Goal: Transaction & Acquisition: Purchase product/service

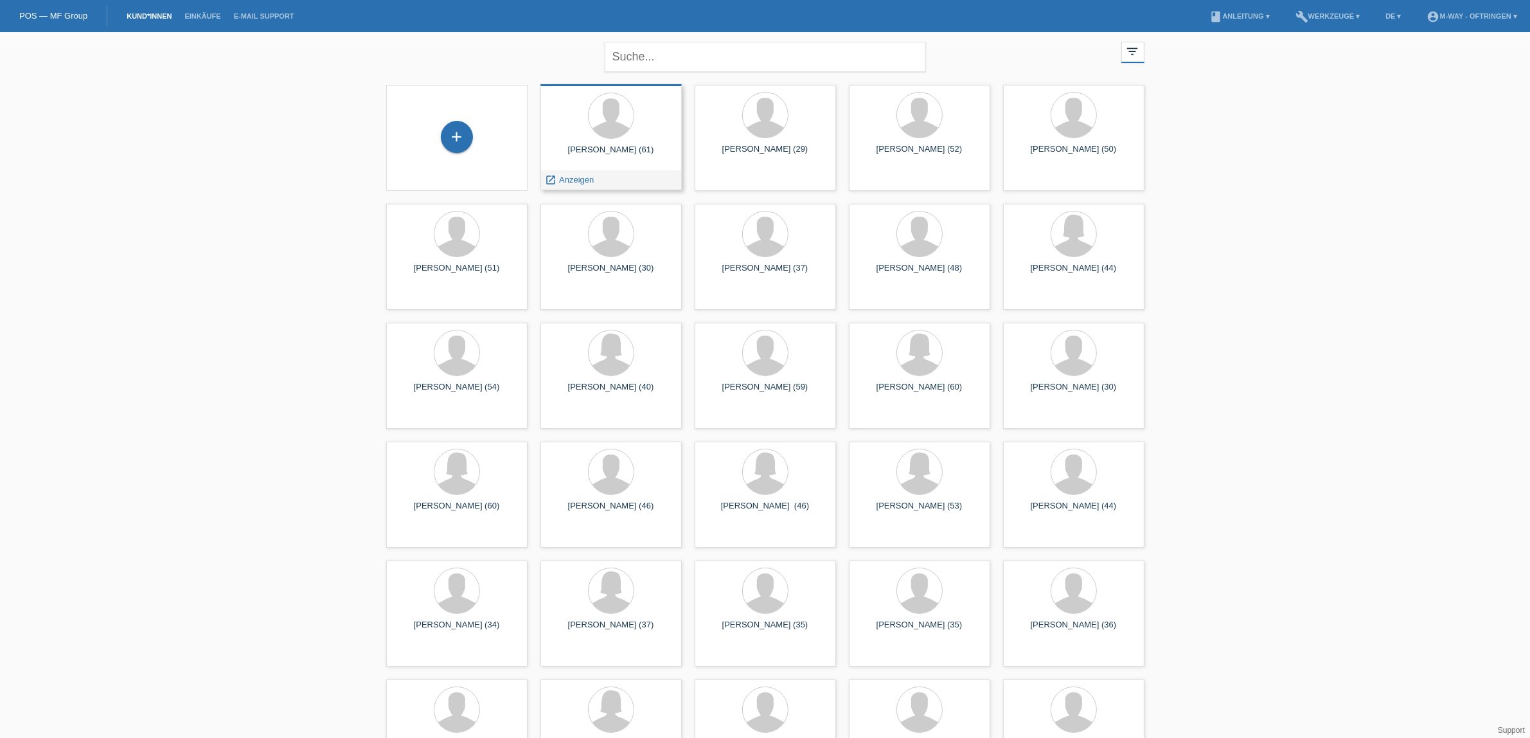
click at [630, 137] on div at bounding box center [611, 117] width 121 height 48
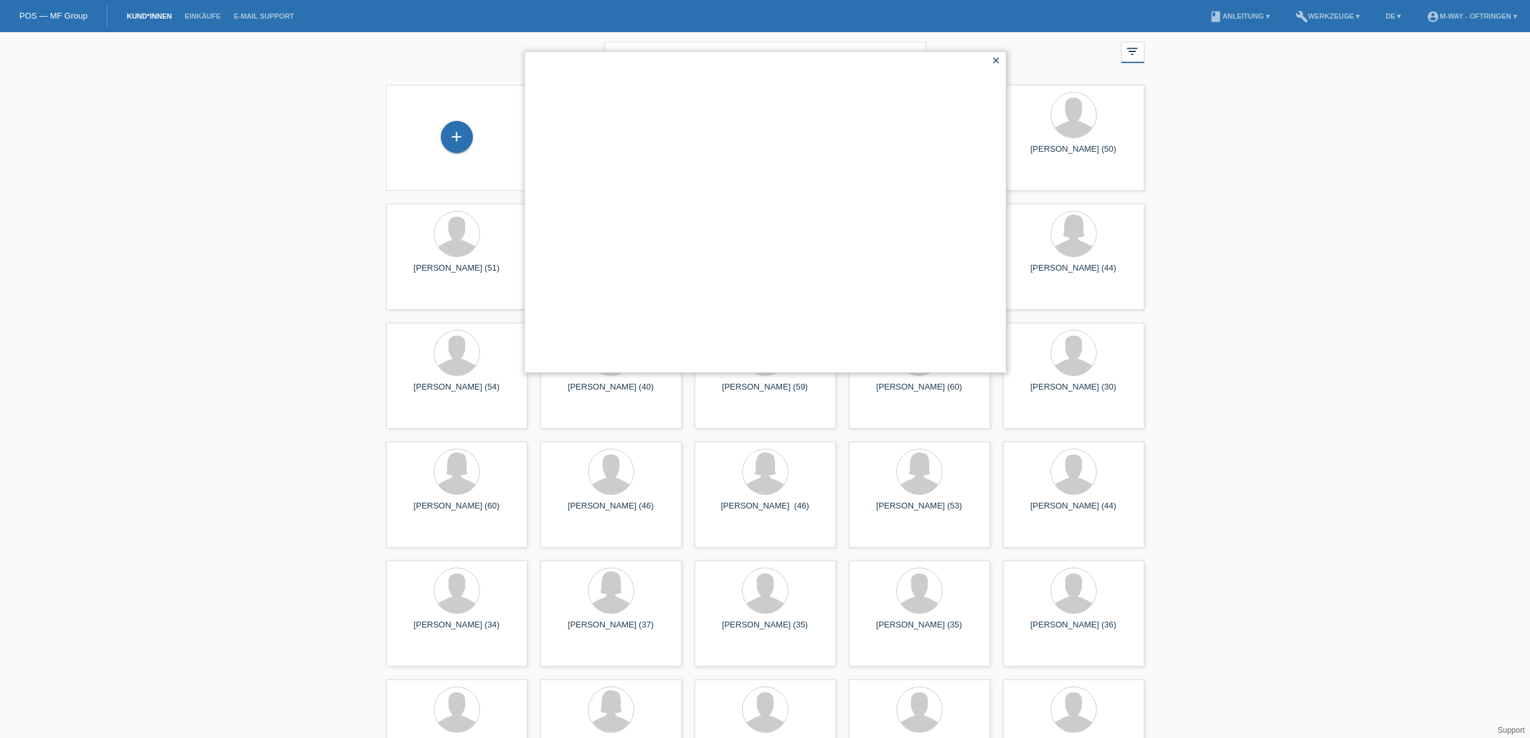
click at [1001, 59] on div "close" at bounding box center [997, 61] width 18 height 19
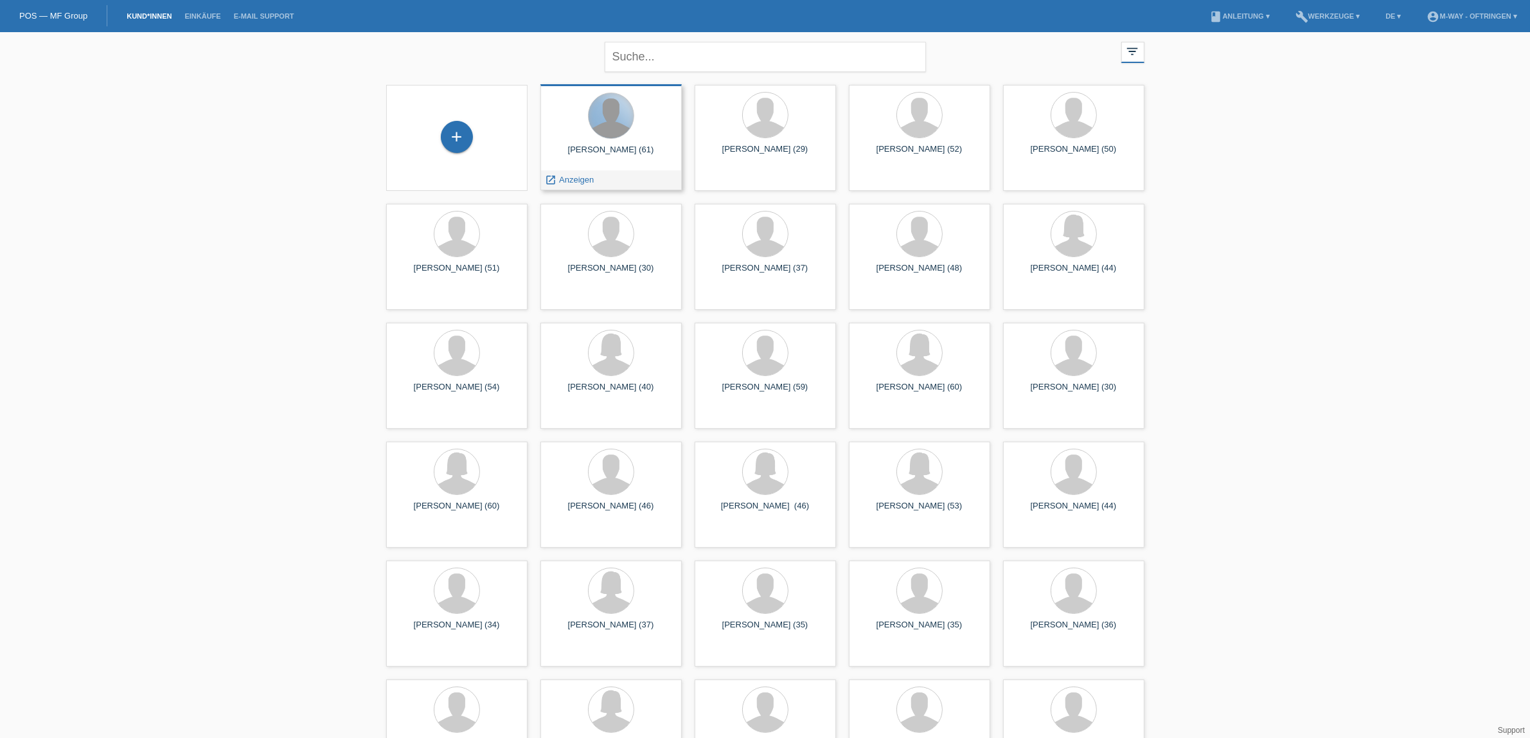
click at [622, 133] on div at bounding box center [611, 115] width 45 height 45
click at [580, 175] on span "Anzeigen" at bounding box center [576, 180] width 35 height 10
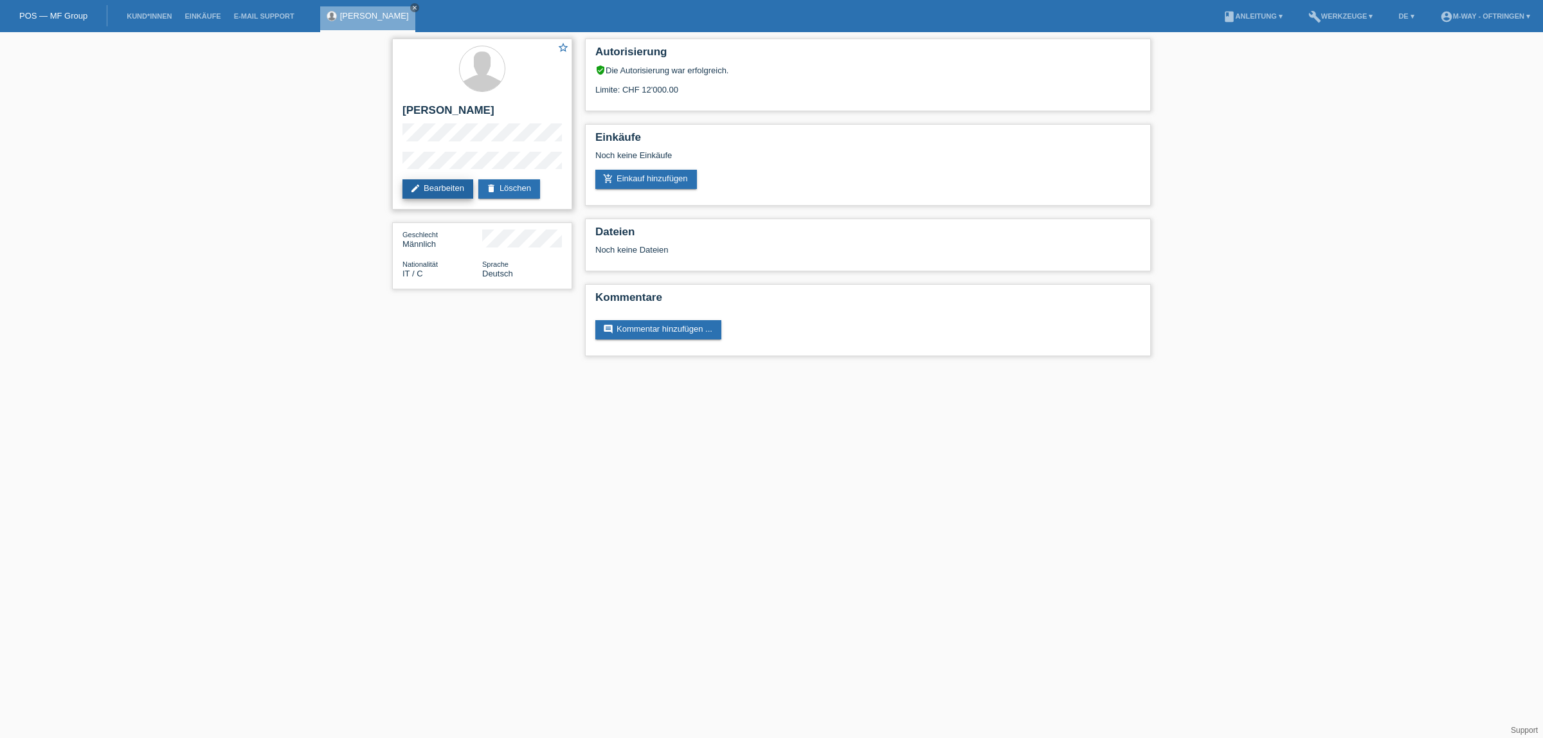
click at [433, 184] on link "edit Bearbeiten" at bounding box center [437, 188] width 71 height 19
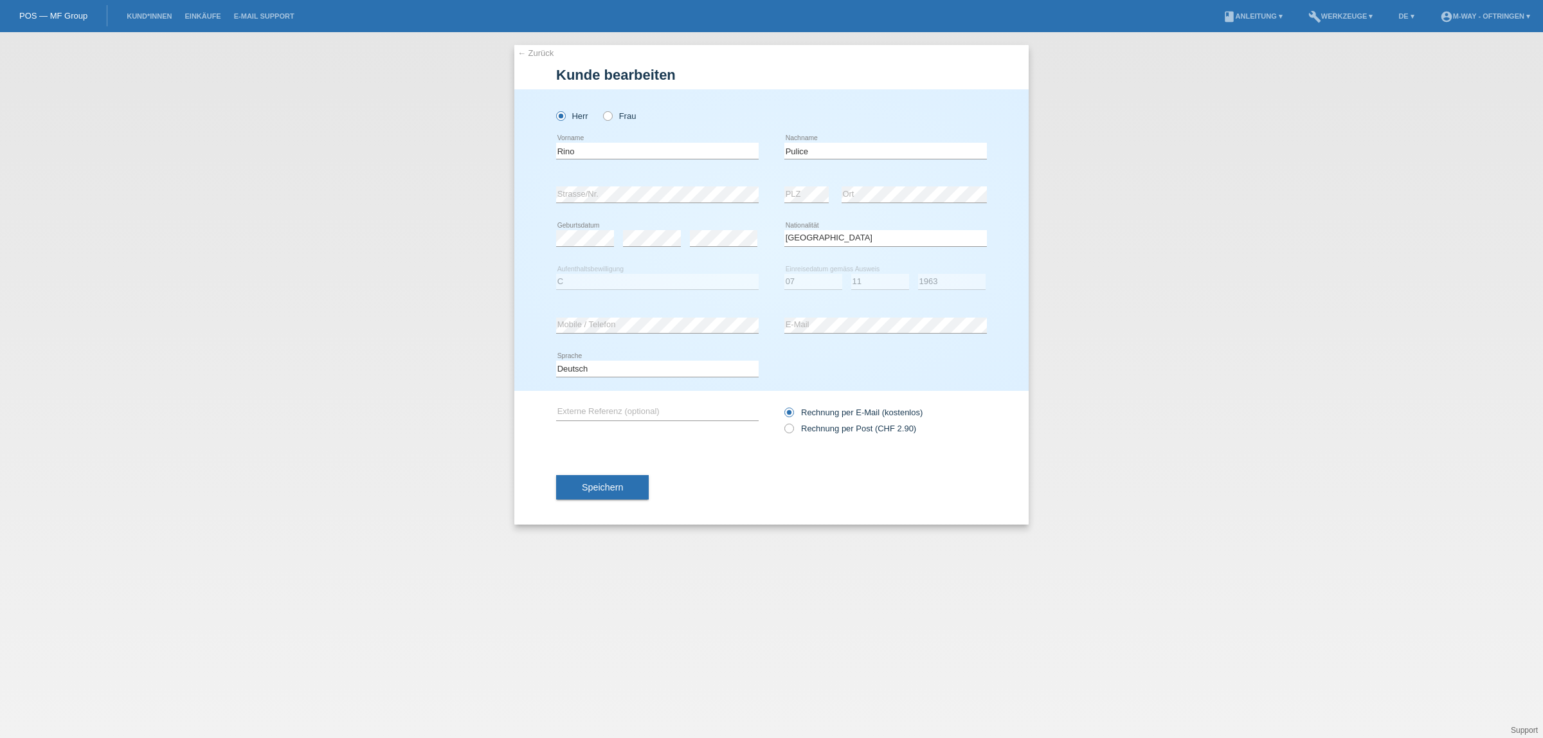
select select "IT"
select select "C"
select select "07"
select select "11"
select select "1963"
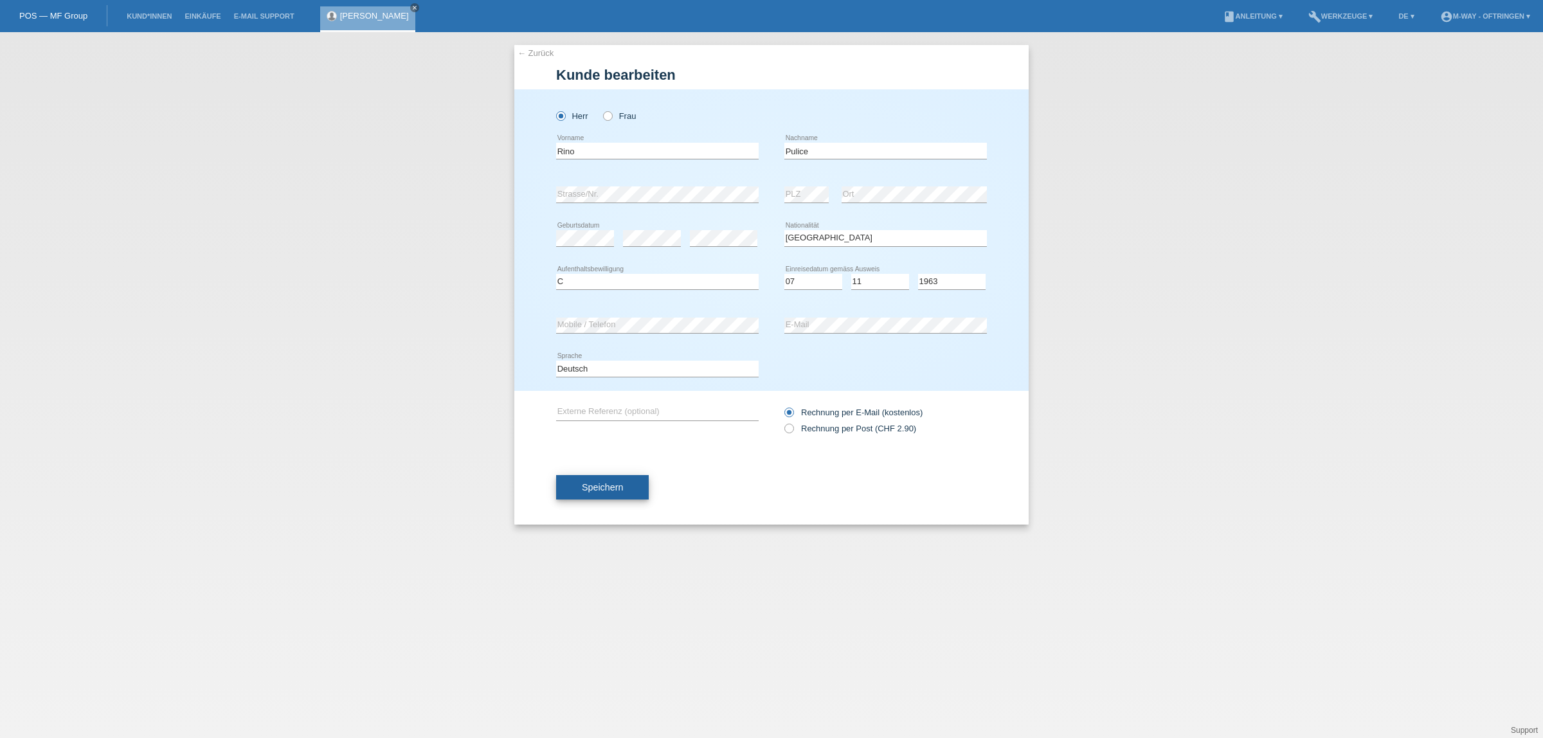
click at [614, 485] on span "Speichern" at bounding box center [602, 487] width 41 height 10
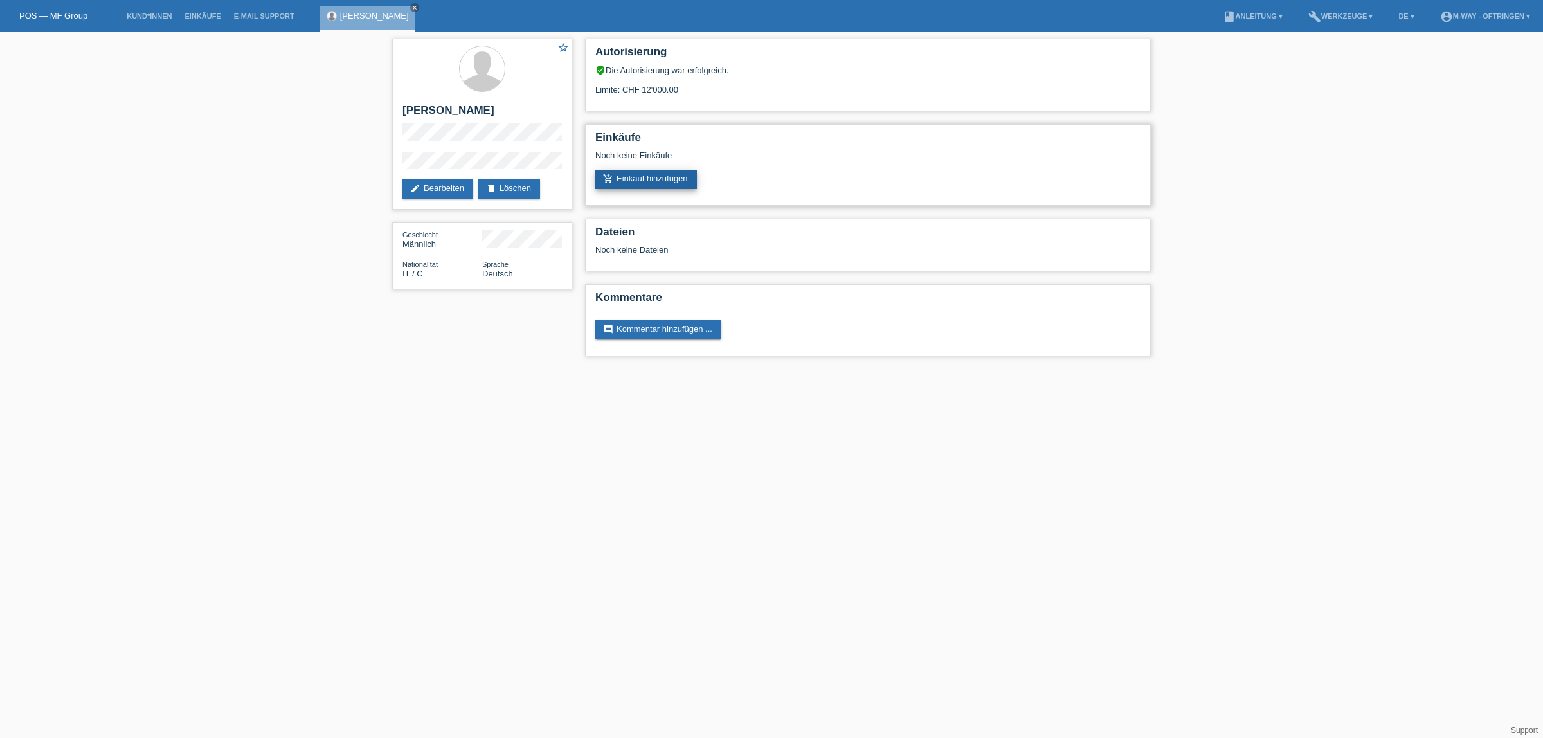
click at [649, 174] on link "add_shopping_cart Einkauf hinzufügen" at bounding box center [646, 179] width 102 height 19
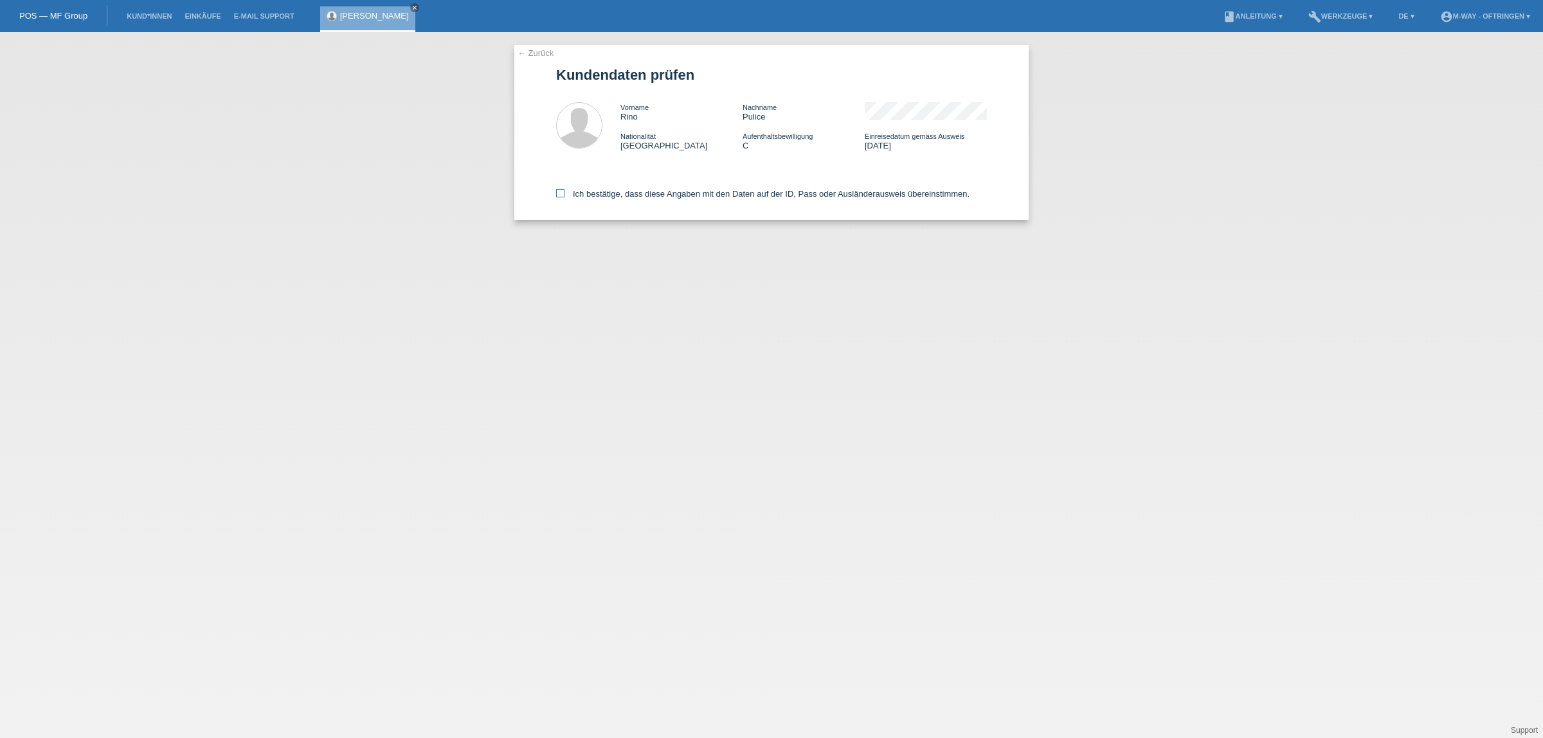
click at [560, 192] on icon at bounding box center [560, 193] width 8 height 8
click at [560, 192] on input "Ich bestätige, dass diese Angaben mit den Daten auf der ID, Pass oder Ausländer…" at bounding box center [560, 193] width 8 height 8
checkbox input "true"
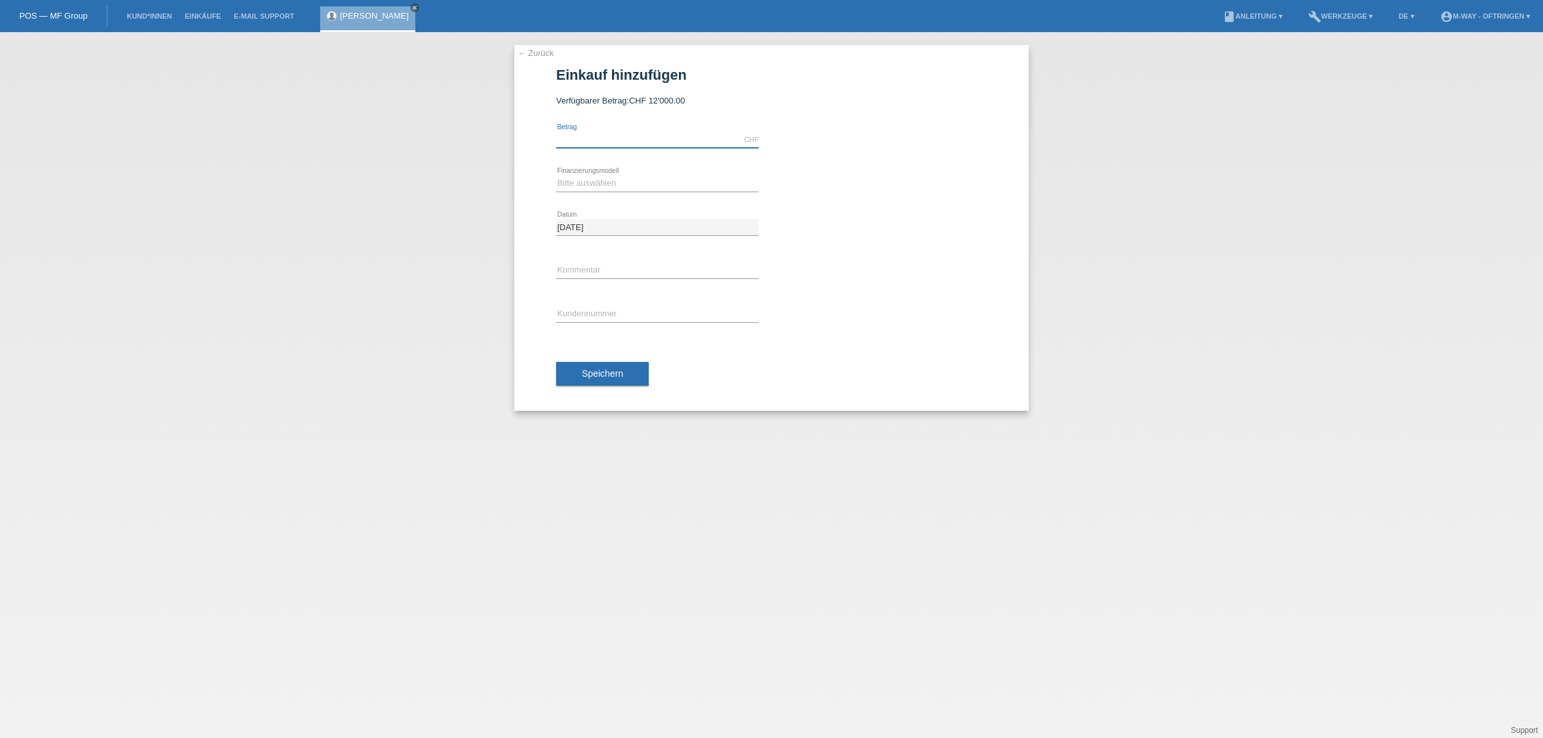
click at [609, 132] on input "text" at bounding box center [657, 140] width 202 height 16
type input "2875.00"
click at [603, 184] on select "Bitte auswählen Fixe Raten Kauf auf Rechnung mit Teilzahlungsoption" at bounding box center [657, 182] width 202 height 15
select select "77"
click at [556, 175] on select "Bitte auswählen Fixe Raten Kauf auf Rechnung mit Teilzahlungsoption" at bounding box center [657, 182] width 202 height 15
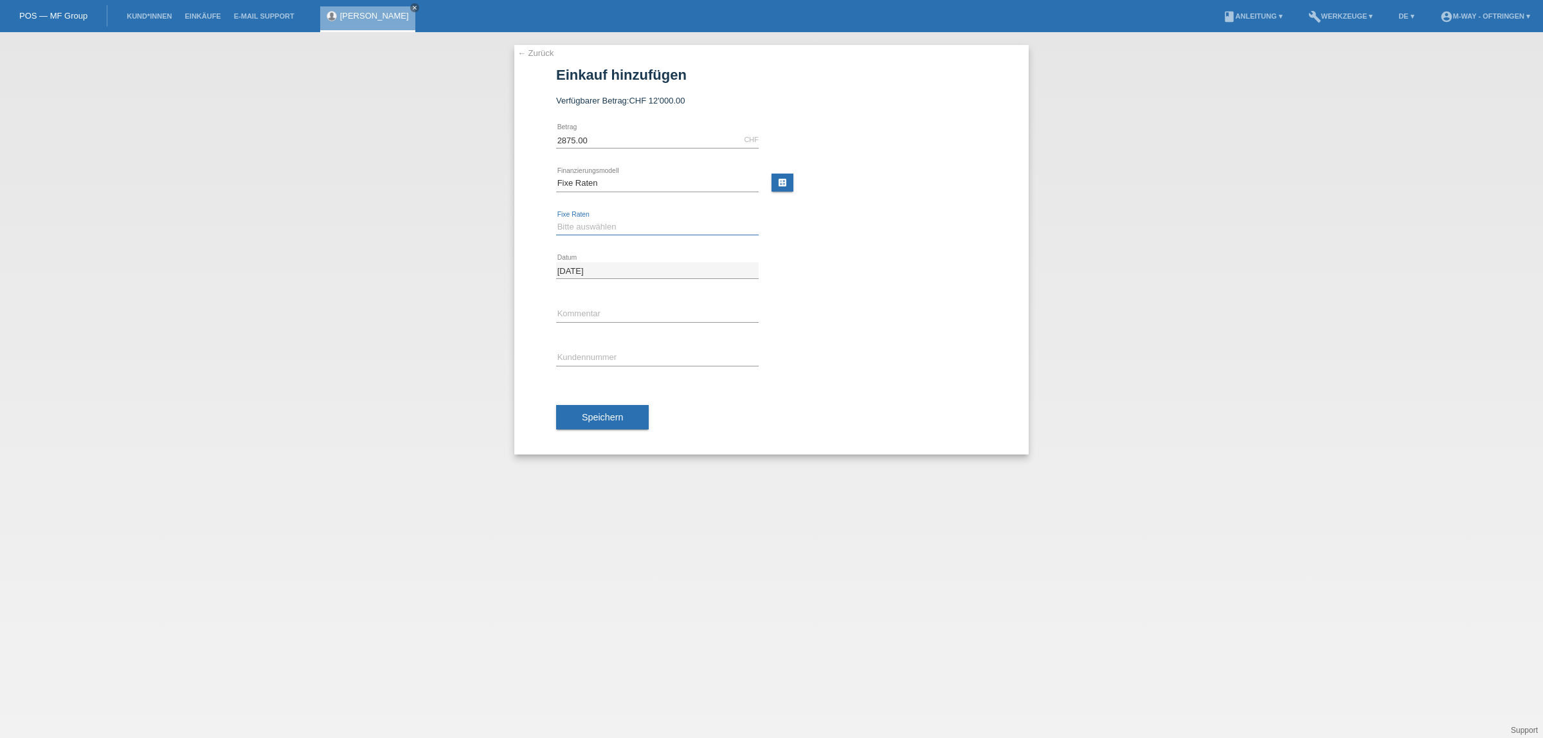
click at [591, 227] on select "Bitte auswählen 4 Raten 5 Raten 6 Raten 7 Raten 8 Raten 9 Raten 10 Raten 11 Rat…" at bounding box center [657, 226] width 202 height 15
select select "202"
click at [556, 219] on select "Bitte auswählen 4 Raten 5 Raten 6 Raten 7 Raten 8 Raten 9 Raten 10 Raten 11 Rat…" at bounding box center [657, 226] width 202 height 15
click at [585, 357] on input "text" at bounding box center [657, 358] width 202 height 16
type input "K194146"
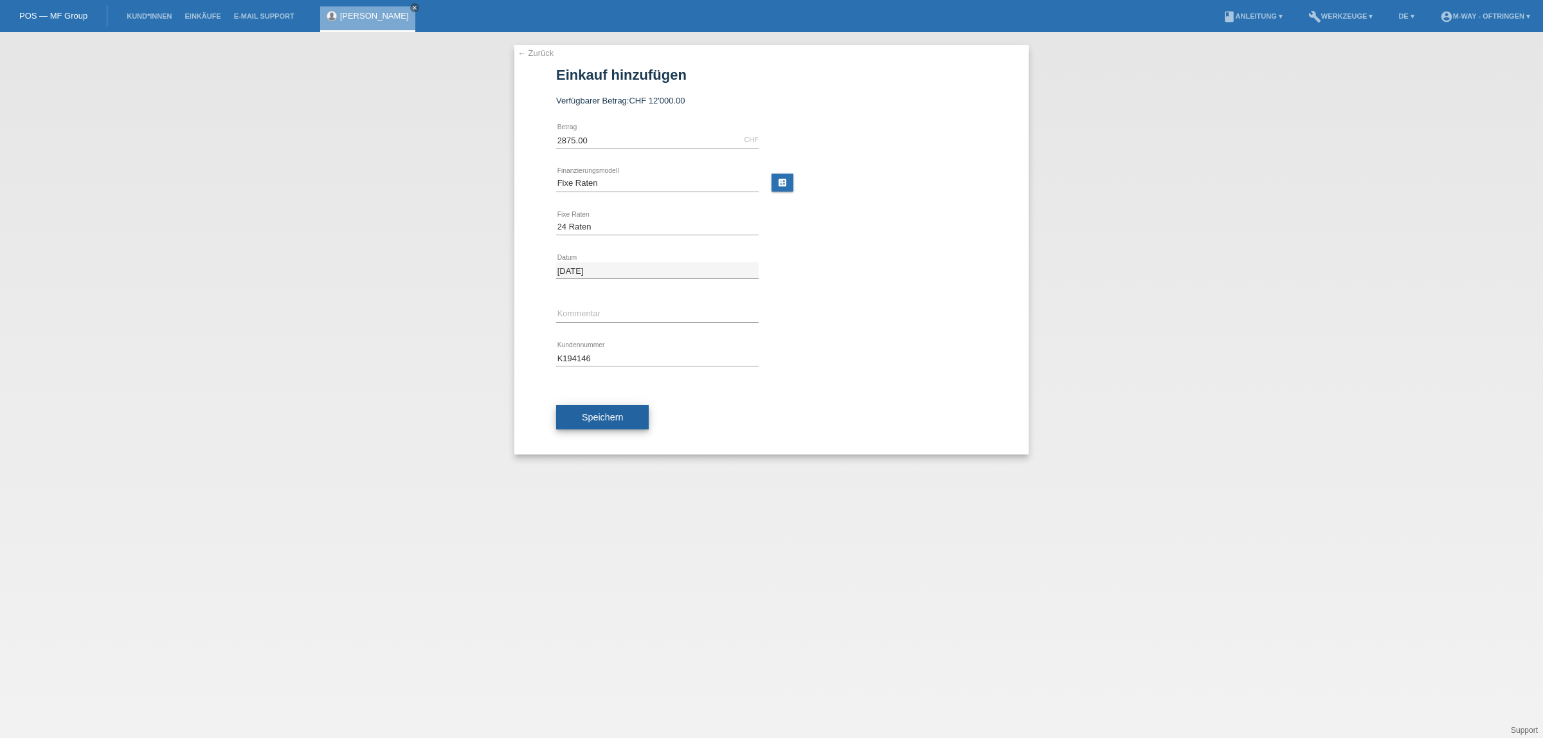
click at [618, 412] on span "Speichern" at bounding box center [602, 417] width 41 height 10
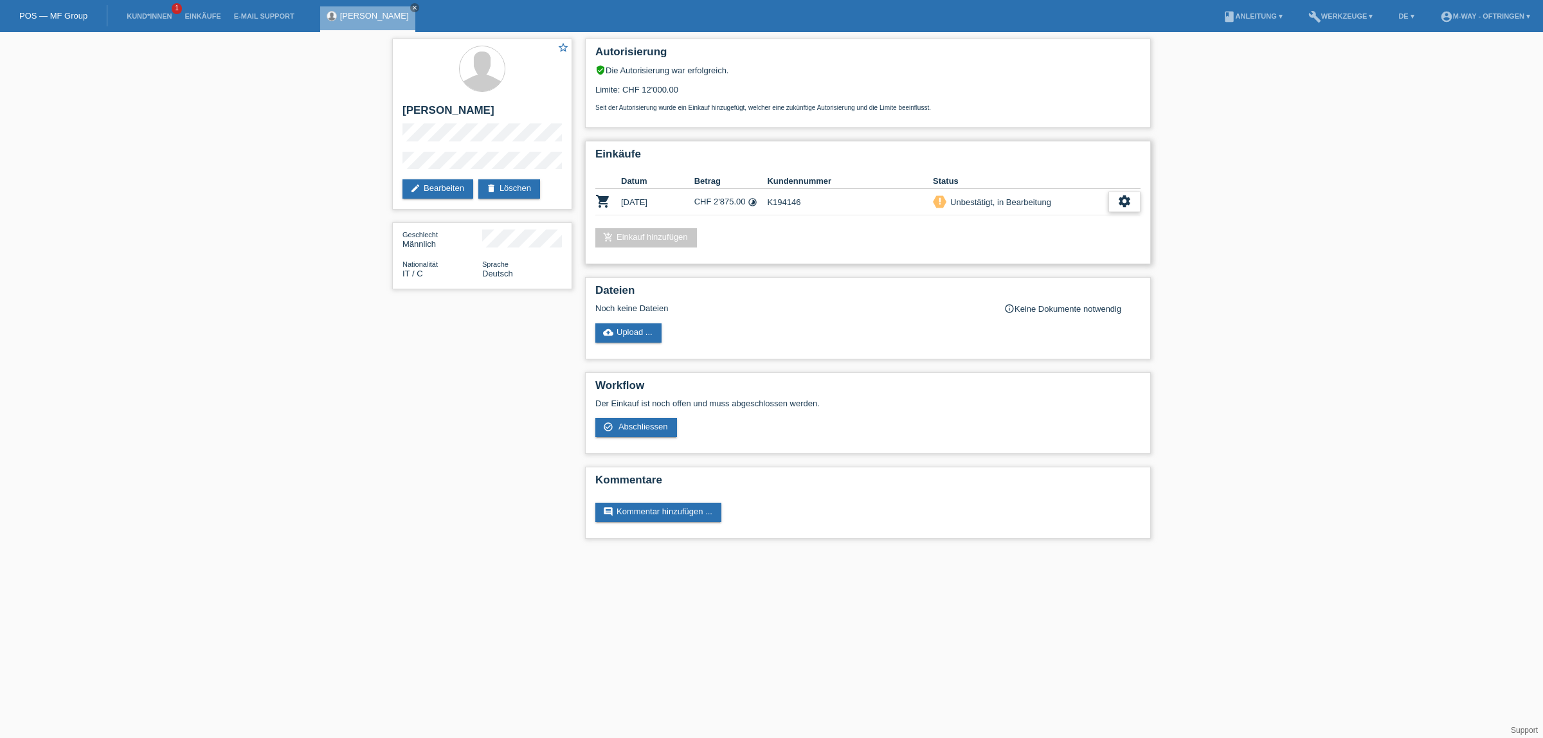
click at [1132, 195] on div "settings" at bounding box center [1124, 202] width 32 height 21
click at [1012, 255] on span "Abschliessen" at bounding box center [1021, 256] width 53 height 15
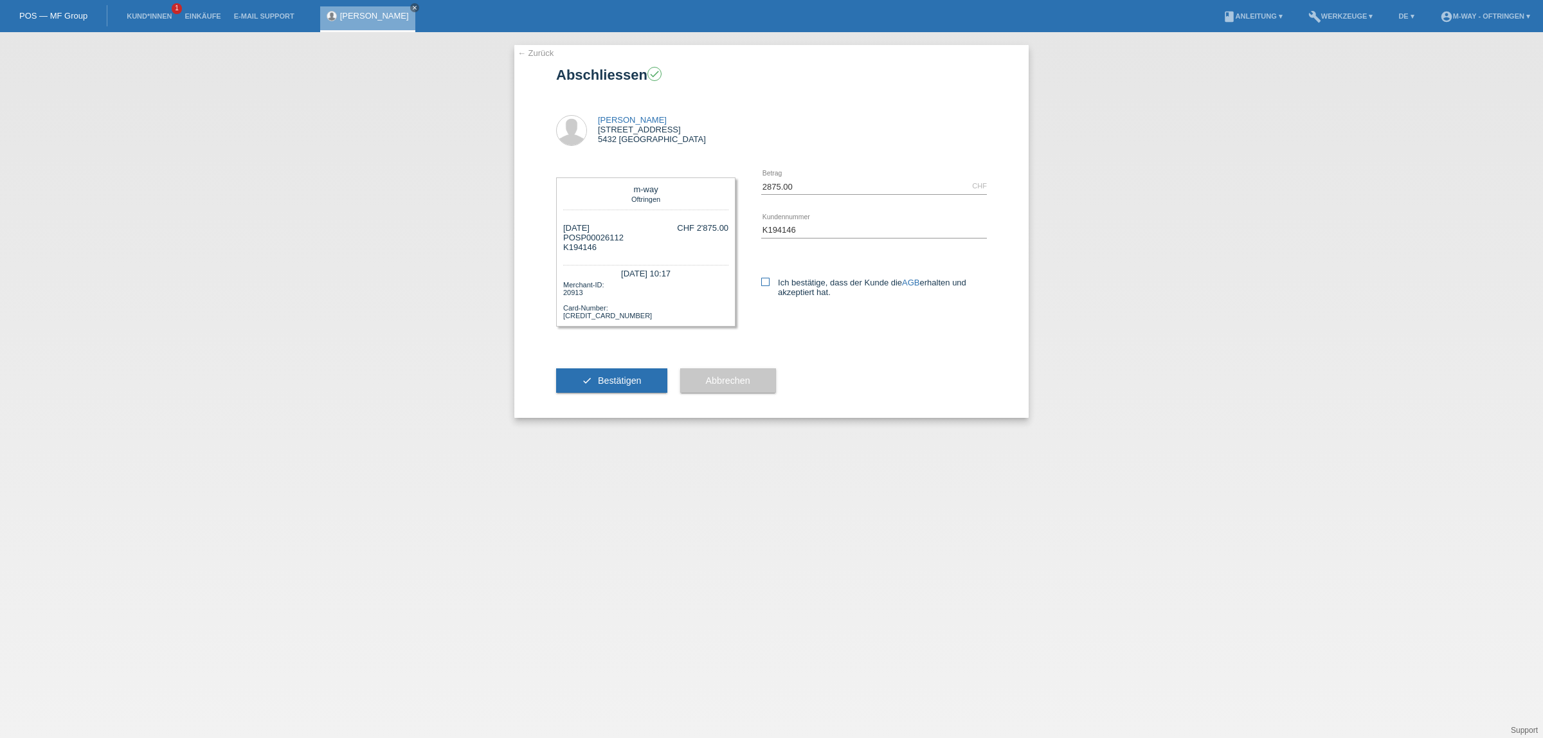
click at [768, 283] on icon at bounding box center [765, 282] width 8 height 8
click at [768, 283] on input "Ich bestätige, dass der Kunde die AGB erhalten und akzeptiert hat." at bounding box center [765, 282] width 8 height 8
checkbox input "true"
click at [619, 375] on span "Bestätigen" at bounding box center [620, 380] width 44 height 10
